Goal: Information Seeking & Learning: Learn about a topic

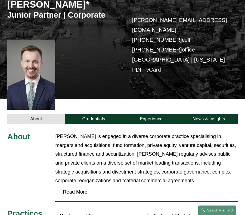
scroll to position [81, 0]
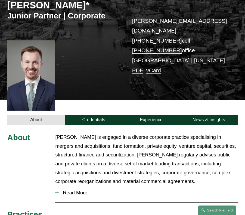
click at [79, 190] on span "Read More" at bounding box center [148, 193] width 178 height 6
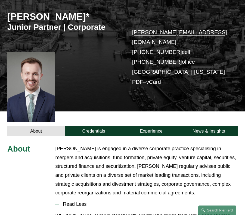
scroll to position [70, 0]
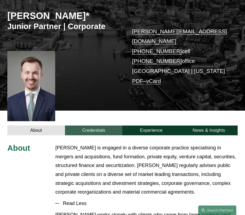
click at [84, 126] on link "Credentials" at bounding box center [94, 131] width 58 height 10
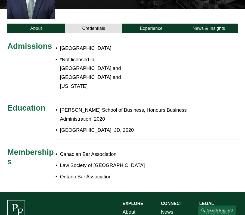
scroll to position [179, 0]
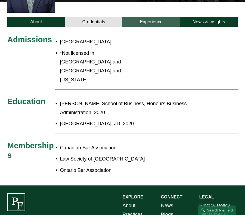
click at [153, 17] on link "Experience" at bounding box center [151, 22] width 58 height 10
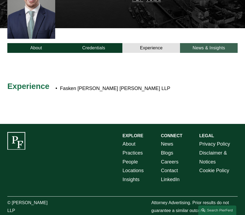
click at [197, 43] on link "News & Insights" at bounding box center [209, 48] width 58 height 10
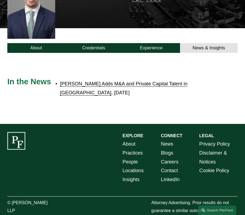
click at [149, 81] on link "[PERSON_NAME] Adds M&A and Private Capital Talent in [GEOGRAPHIC_DATA]" at bounding box center [123, 88] width 127 height 14
click at [46, 43] on link "About" at bounding box center [36, 48] width 58 height 10
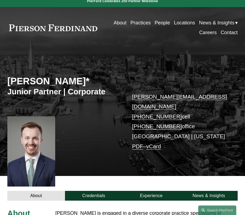
scroll to position [0, 0]
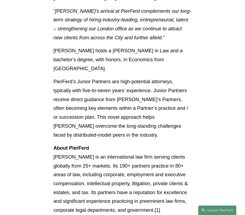
scroll to position [652, 0]
